Goal: Task Accomplishment & Management: Manage account settings

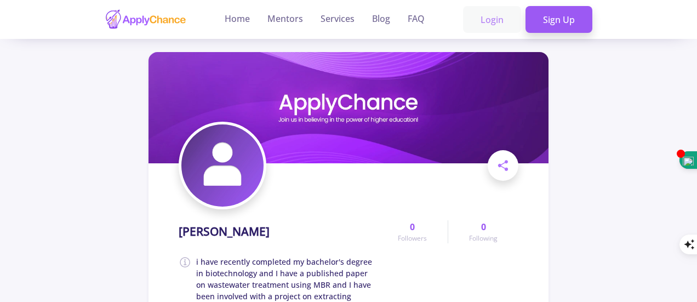
click at [494, 30] on link "Login" at bounding box center [492, 19] width 58 height 27
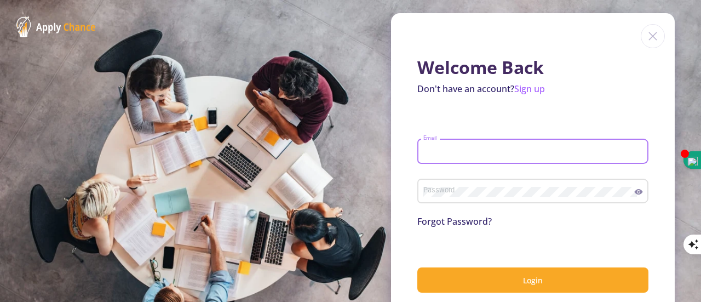
click at [515, 149] on input "Email" at bounding box center [535, 152] width 224 height 10
type input "[EMAIL_ADDRESS][DOMAIN_NAME]"
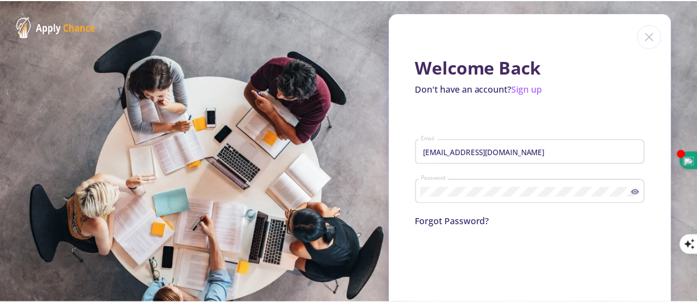
scroll to position [60, 0]
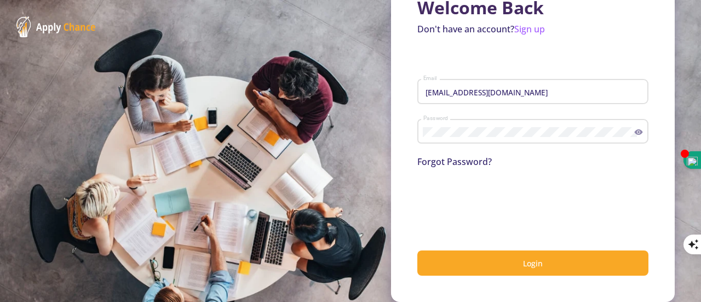
click at [429, 259] on button "Login" at bounding box center [533, 263] width 231 height 26
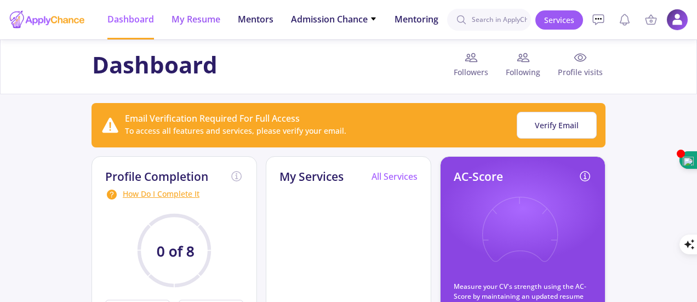
click at [213, 32] on li "My Resume" at bounding box center [196, 19] width 49 height 39
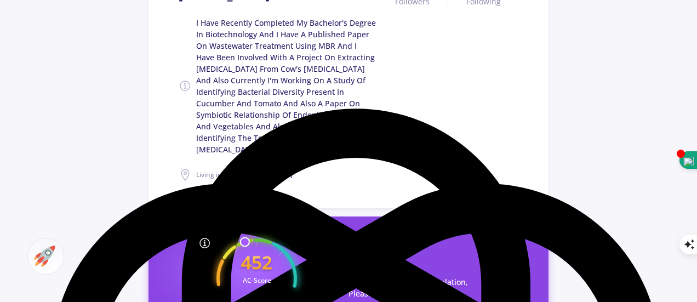
scroll to position [220, 0]
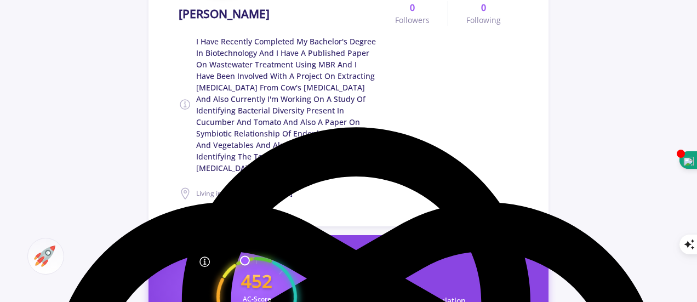
click at [338, 157] on span "i have recently completed my bachelor's degree in biotechnology and I have a pu…" at bounding box center [286, 105] width 181 height 138
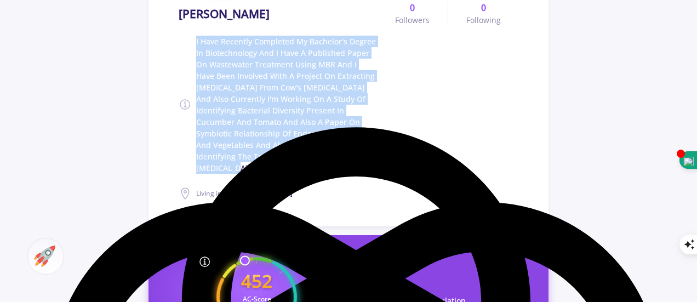
drag, startPoint x: 323, startPoint y: 156, endPoint x: 190, endPoint y: 36, distance: 179.7
type textarea "I Have Recently Completed My Bachelor's Degree In Biotechnology And I Have A Pu…"
click at [190, 36] on span "i have recently completed my bachelor's degree in biotechnology and I have a pu…" at bounding box center [278, 105] width 198 height 138
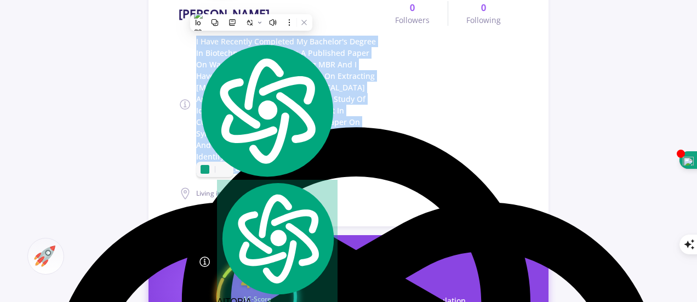
click at [256, 111] on span "i have recently completed my bachelor's degree in biotechnology and I have a pu…" at bounding box center [286, 105] width 181 height 138
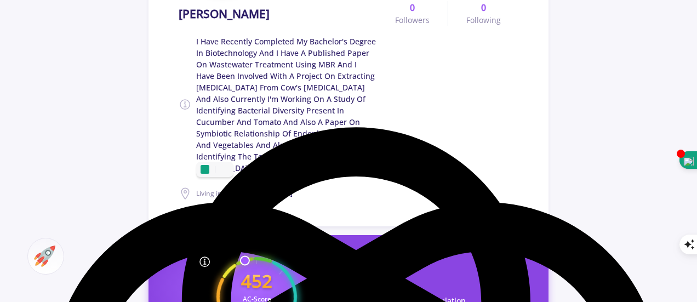
click at [321, 151] on span "i have recently completed my bachelor's degree in biotechnology and I have a pu…" at bounding box center [286, 105] width 181 height 138
click at [247, 149] on span "i have recently completed my bachelor's degree in biotechnology and I have a pu…" at bounding box center [286, 105] width 181 height 138
click at [344, 121] on span "i have recently completed my bachelor's degree in biotechnology and I have a pu…" at bounding box center [286, 105] width 181 height 138
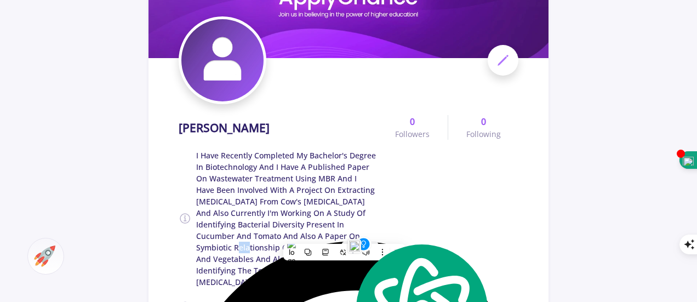
scroll to position [105, 0]
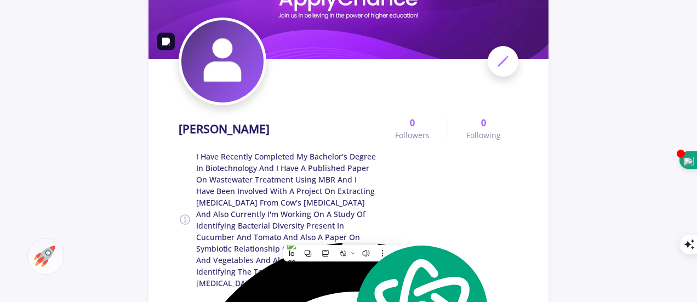
click at [518, 58] on div at bounding box center [349, 62] width 340 height 88
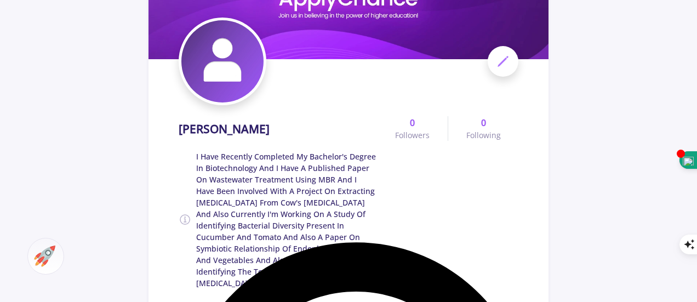
click at [505, 61] on icon at bounding box center [502, 61] width 13 height 13
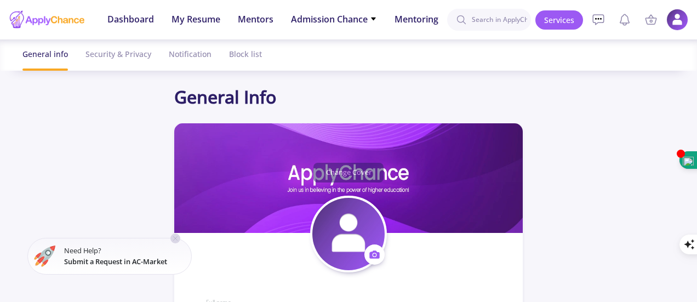
type input "[PERSON_NAME]"
type textarea "i have recently completed my bachelor's degree in biotechnology and I have a pu…"
type input "[GEOGRAPHIC_DATA]"
type input "(UTC+03:30) [GEOGRAPHIC_DATA]"
type input "sabaakbarzadeh"
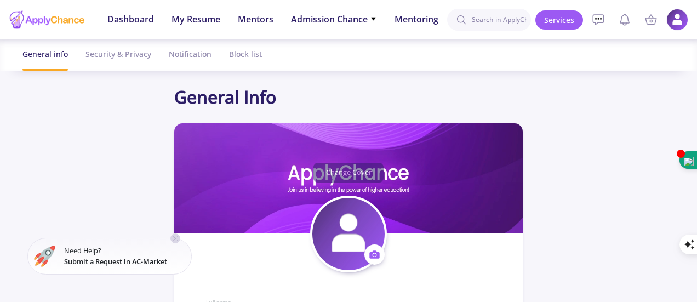
type input "[EMAIL_ADDRESS][DOMAIN_NAME]"
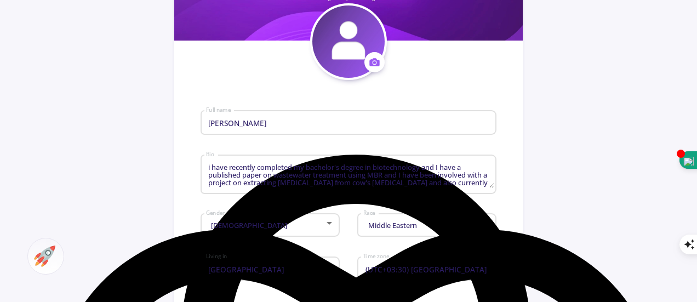
scroll to position [193, 0]
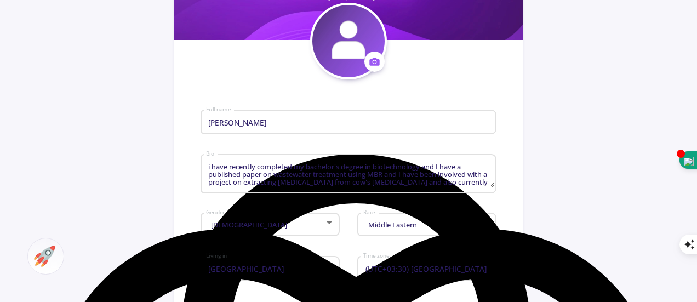
drag, startPoint x: 204, startPoint y: 164, endPoint x: 380, endPoint y: 175, distance: 176.3
click at [432, 171] on div "i have recently completed my bachelor's degree in biotechnology and I have a pu…" at bounding box center [349, 171] width 296 height 43
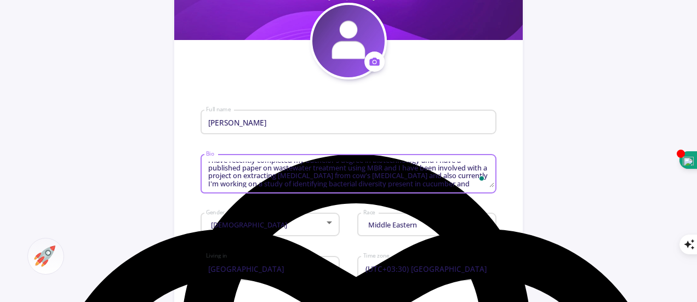
scroll to position [0, 0]
drag, startPoint x: 244, startPoint y: 184, endPoint x: 204, endPoint y: 152, distance: 51.1
click at [204, 152] on div "i have recently completed my bachelor's degree in biotechnology and I have a pu…" at bounding box center [349, 171] width 296 height 43
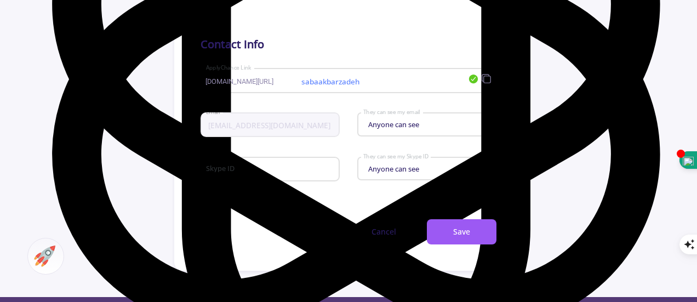
scroll to position [592, 0]
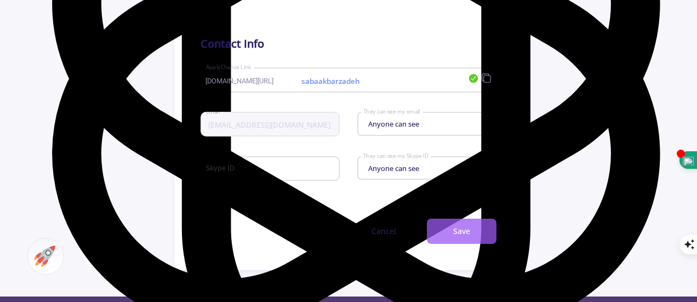
click at [459, 226] on button "Save" at bounding box center [462, 232] width 70 height 26
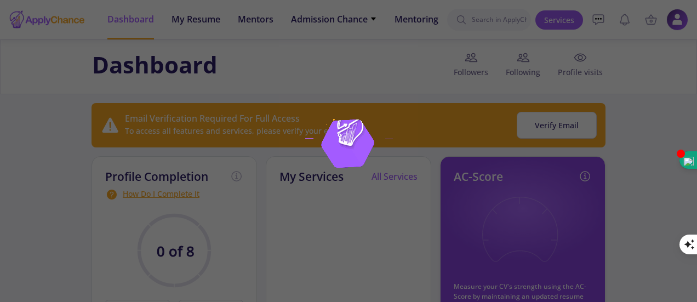
click at [379, 86] on img at bounding box center [348, 151] width 137 height 137
